Goal: Task Accomplishment & Management: Manage account settings

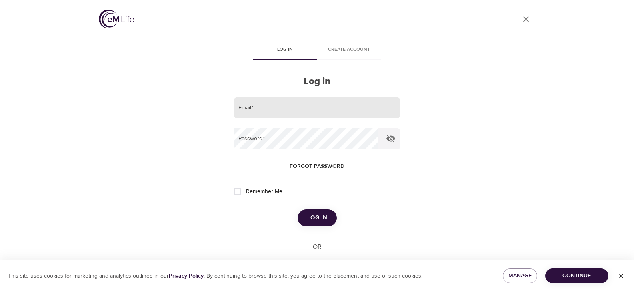
click at [320, 108] on input "email" at bounding box center [317, 108] width 166 height 22
type input "kari.skyles@bankerslife.com"
click at [239, 191] on input "Remember Me" at bounding box center [237, 191] width 17 height 17
checkbox input "true"
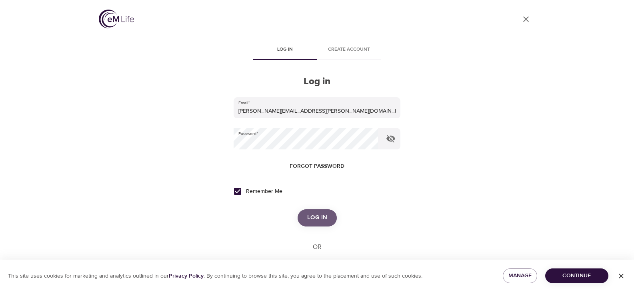
click at [329, 226] on button "Log in" at bounding box center [317, 218] width 39 height 17
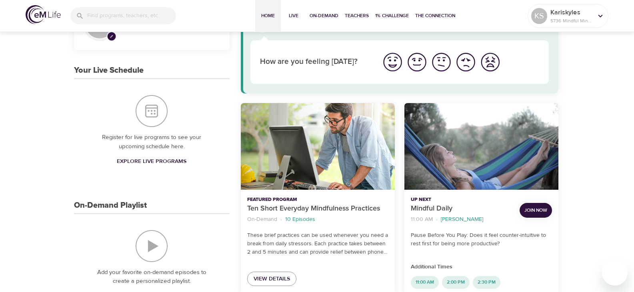
scroll to position [120, 0]
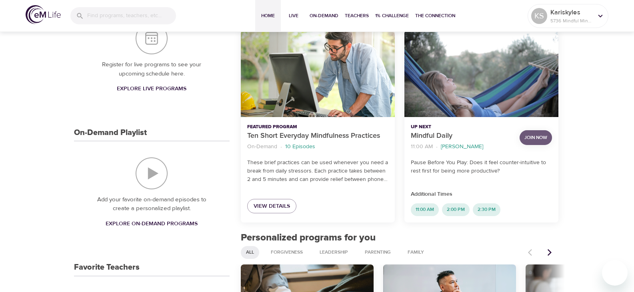
click at [537, 134] on span "Join Now" at bounding box center [535, 138] width 23 height 8
